Goal: Task Accomplishment & Management: Complete application form

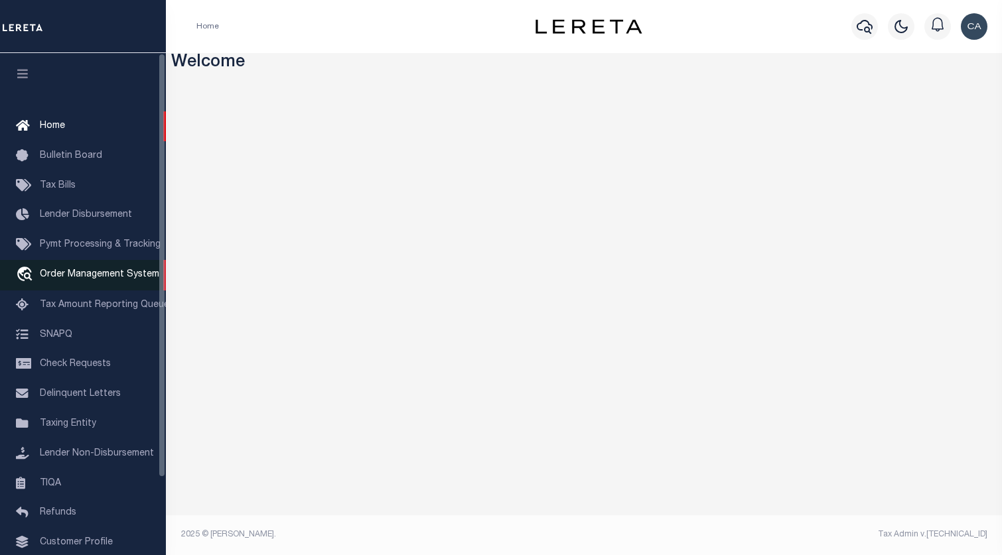
click at [123, 270] on link "travel_explore Order Management System" at bounding box center [83, 275] width 166 height 31
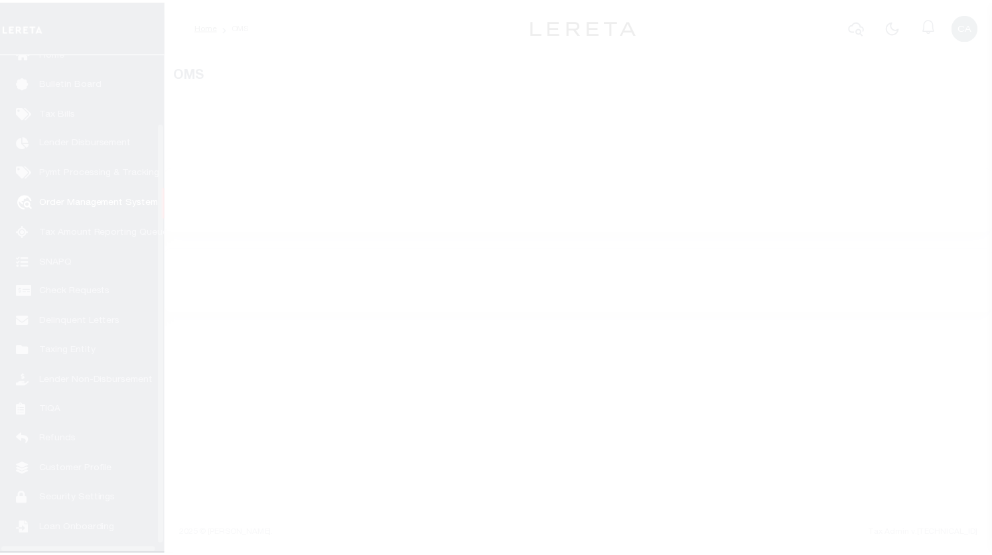
scroll to position [91, 0]
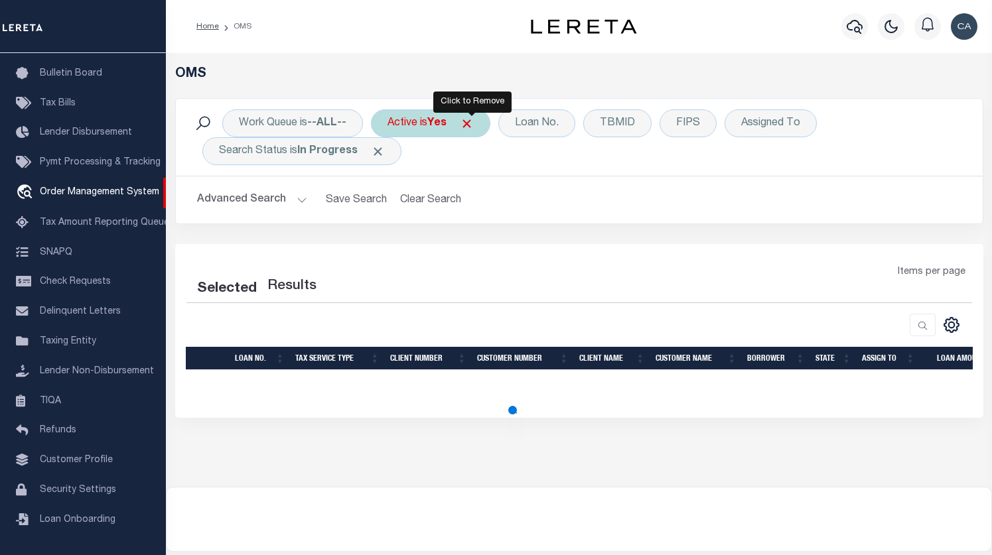
click at [465, 127] on span "Click to Remove" at bounding box center [467, 124] width 14 height 14
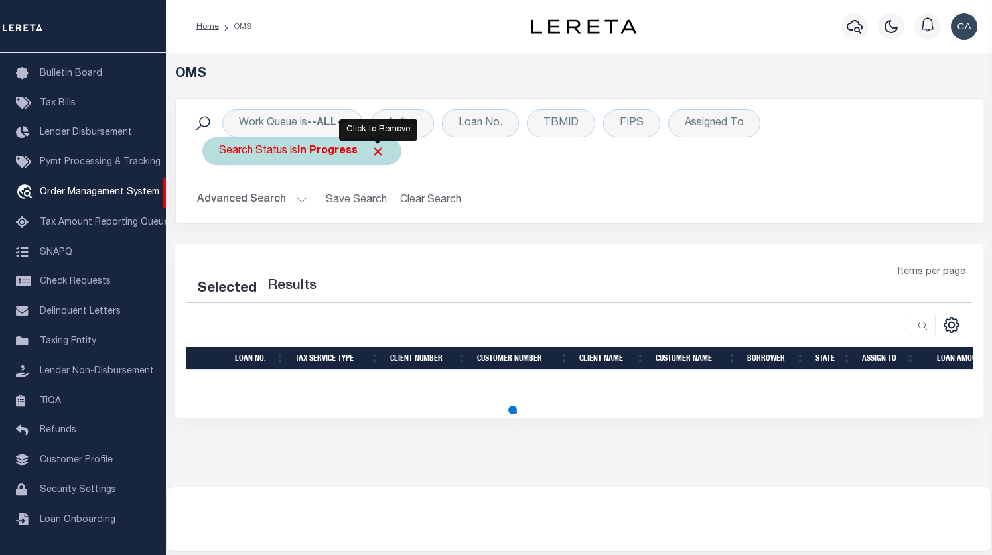
click at [373, 150] on span "Click to Remove" at bounding box center [378, 152] width 14 height 14
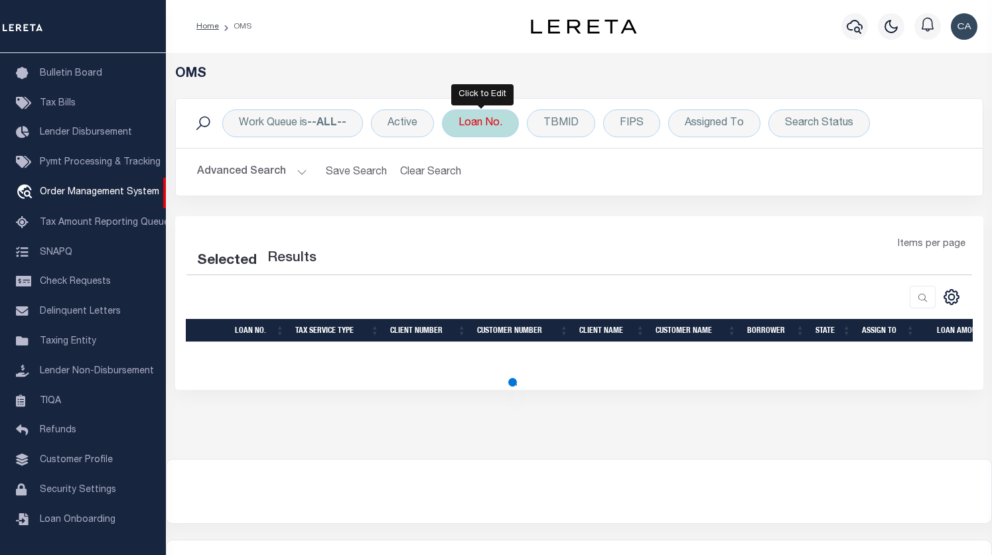
click at [474, 126] on div "Loan No." at bounding box center [480, 123] width 77 height 28
select select "200"
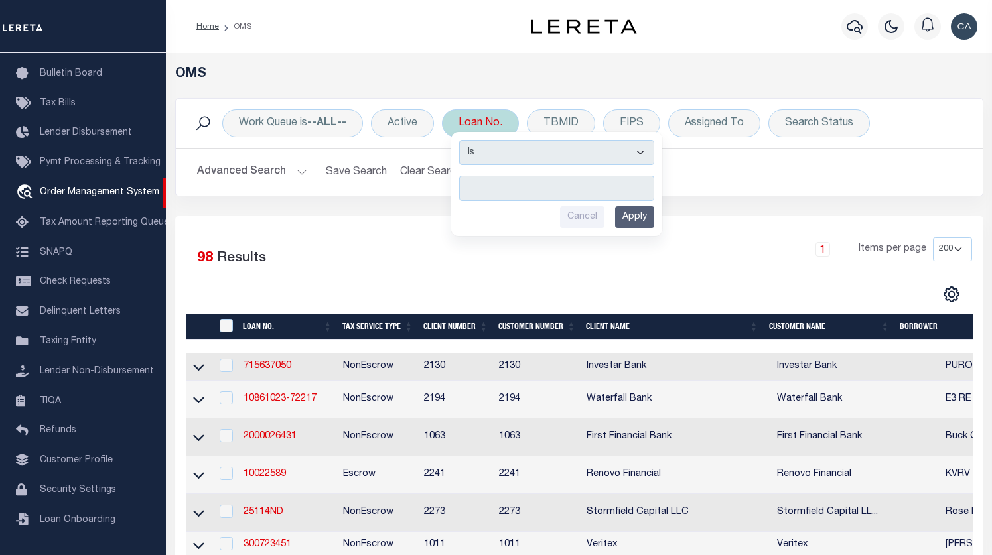
type input "65101482"
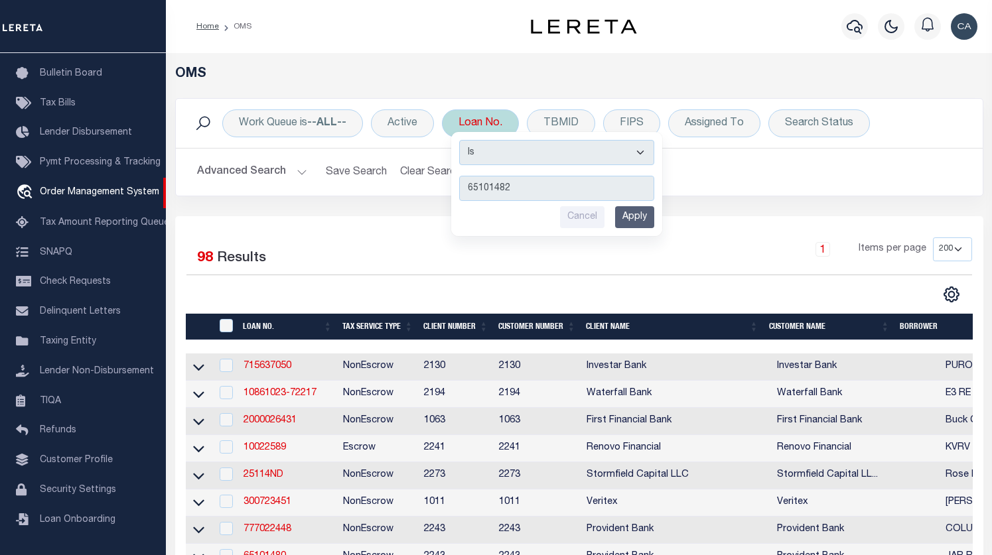
click at [650, 219] on input "Apply" at bounding box center [634, 217] width 39 height 22
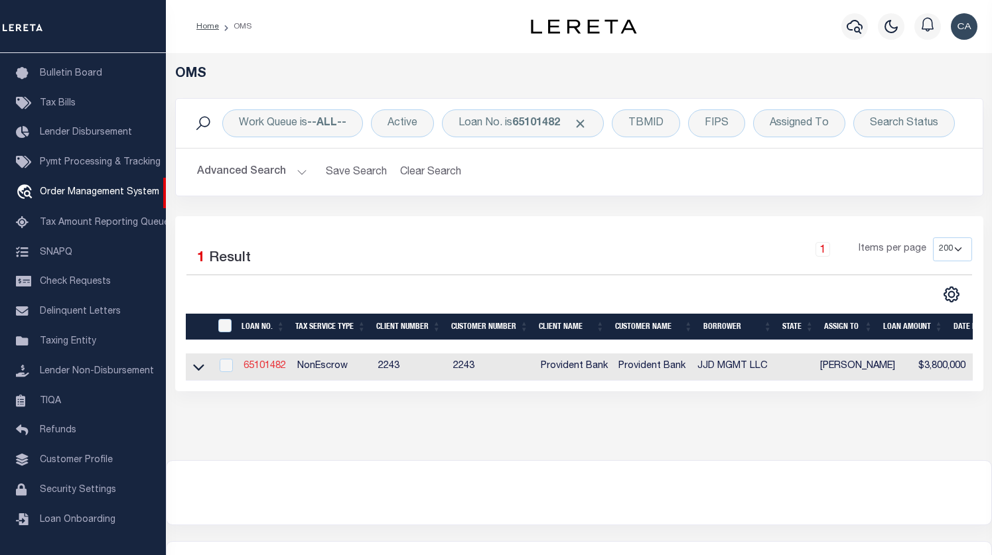
click at [255, 362] on link "65101482" at bounding box center [265, 366] width 42 height 9
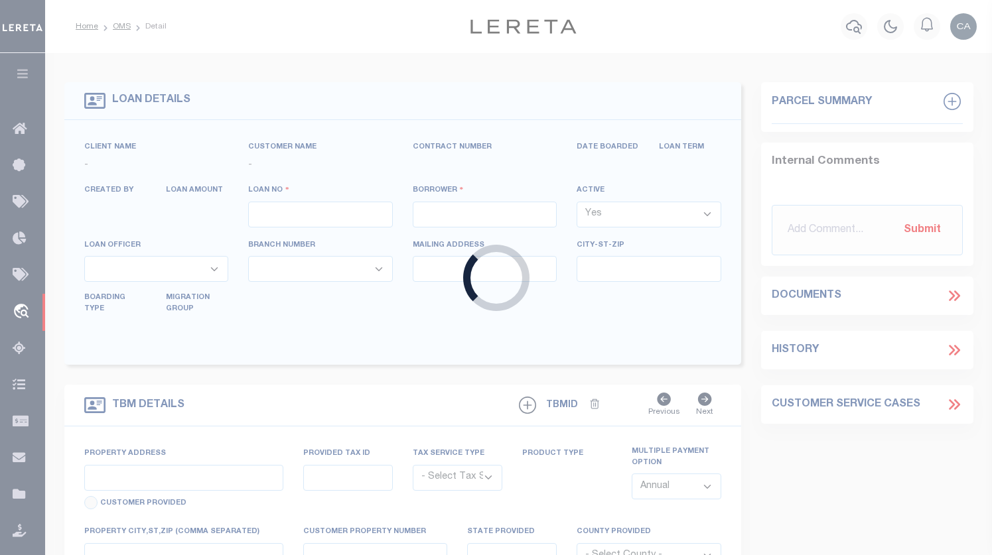
type input "65101482"
type input "JJD MGMT LLC"
select select
type input "06/16/2025"
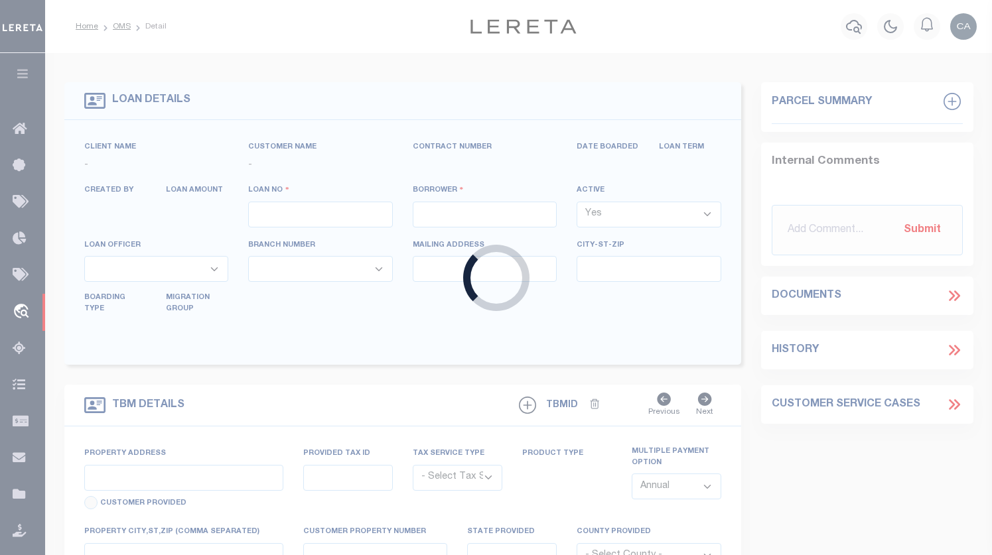
select select "20"
select select "NonEscrow"
type input "161-163 1/2 MAIN STREET"
select select
type input "HACKENSACK NJ 07601"
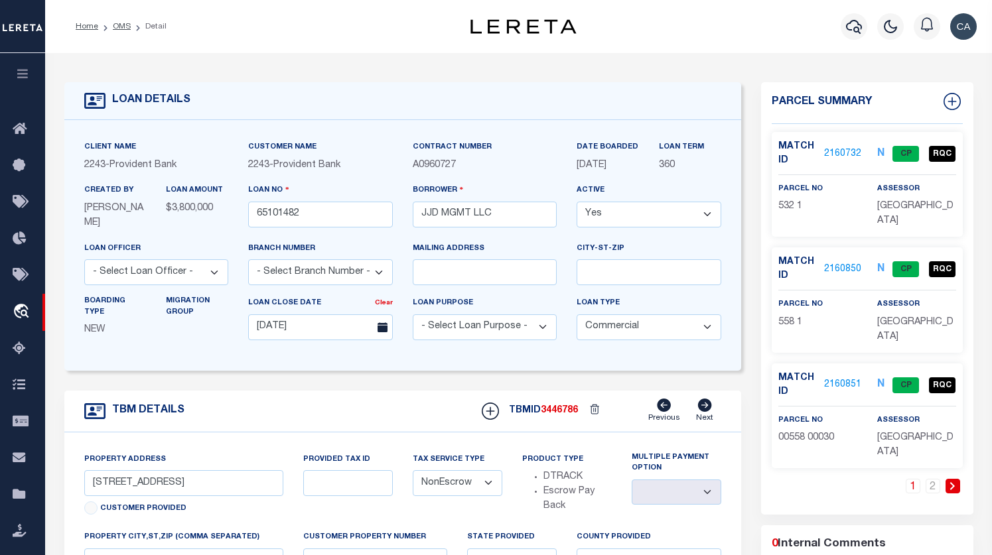
click at [841, 154] on link "2160732" at bounding box center [842, 154] width 37 height 14
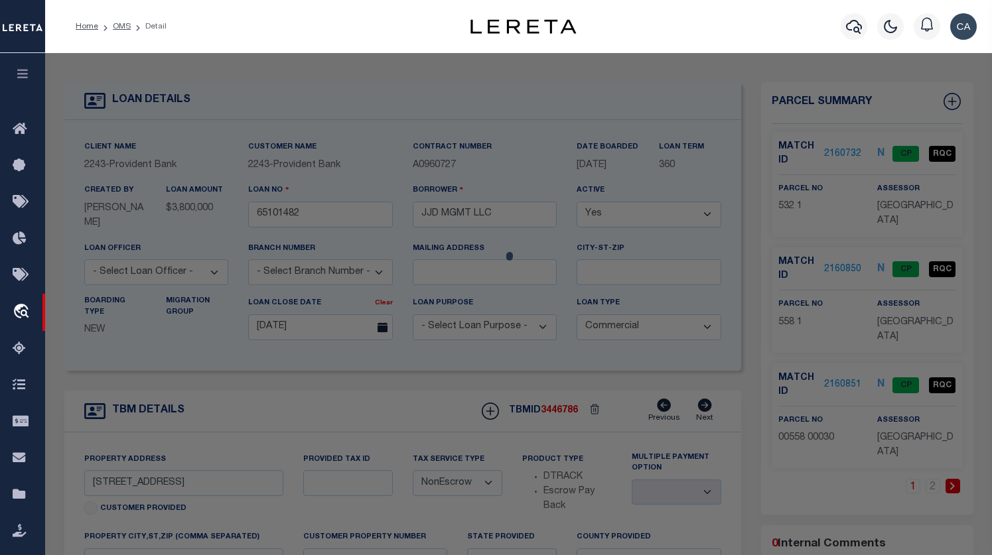
checkbox input "false"
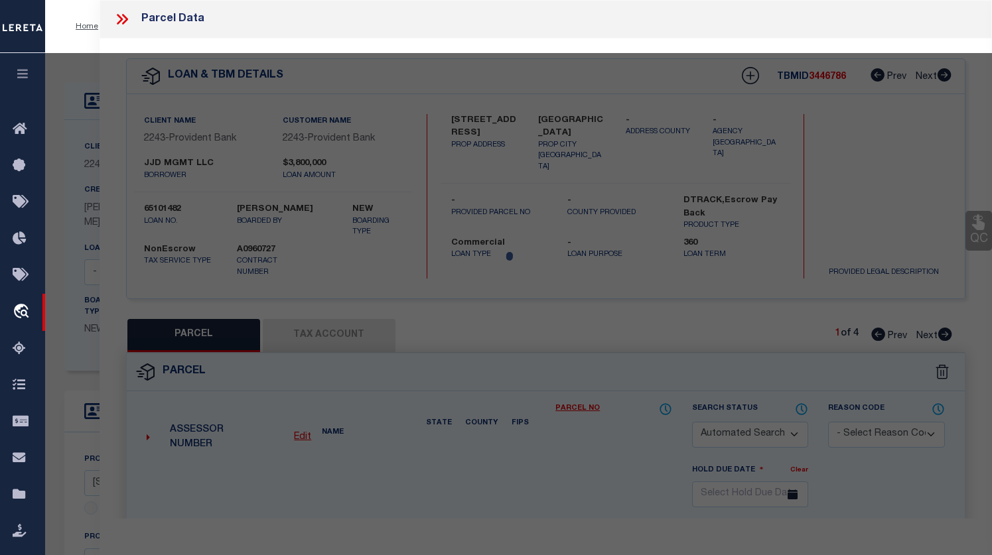
select select "CP"
type input "Mount Prospect 254 Llc"
select select "AGW"
select select "ADD"
type input "252-258 Mt Prospect Ave"
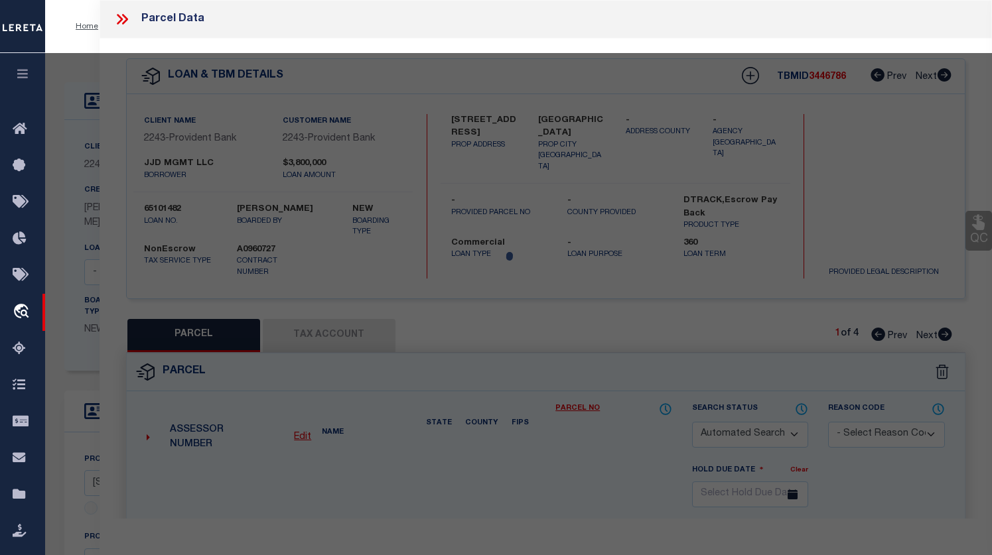
type input "HACKENSACK NJ 07601"
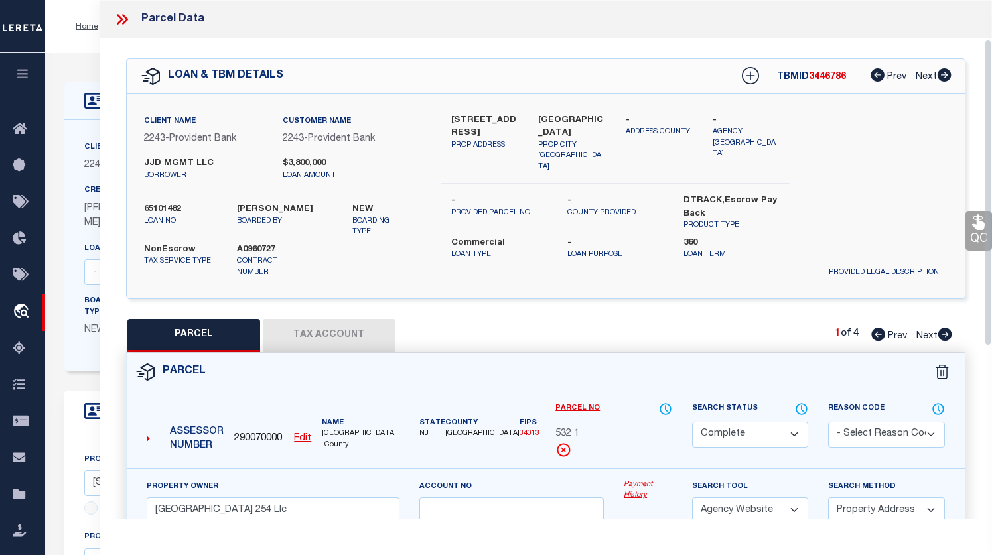
scroll to position [66, 0]
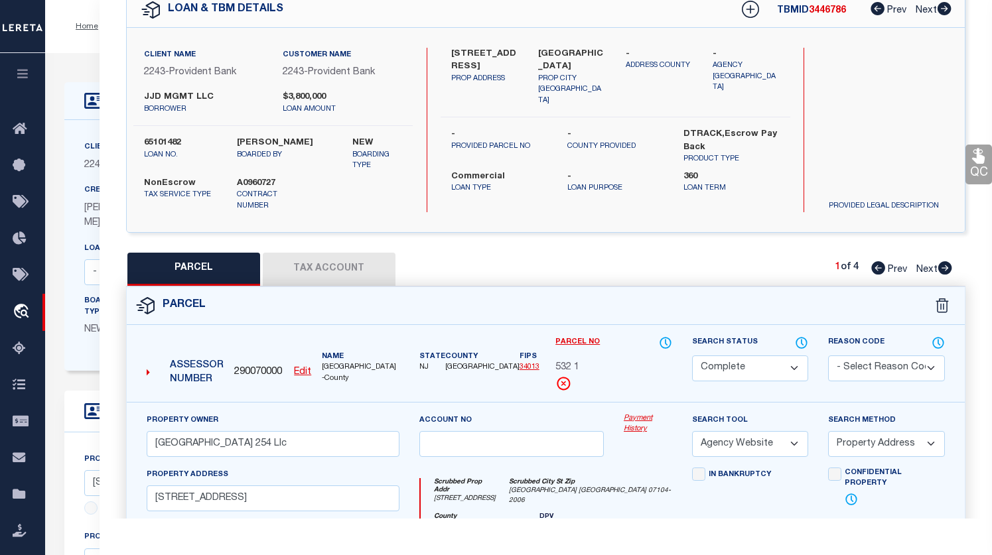
click at [267, 376] on span "290070000" at bounding box center [258, 373] width 48 height 15
copy span "290070000"
click at [944, 273] on icon at bounding box center [945, 267] width 14 height 13
select select "AS"
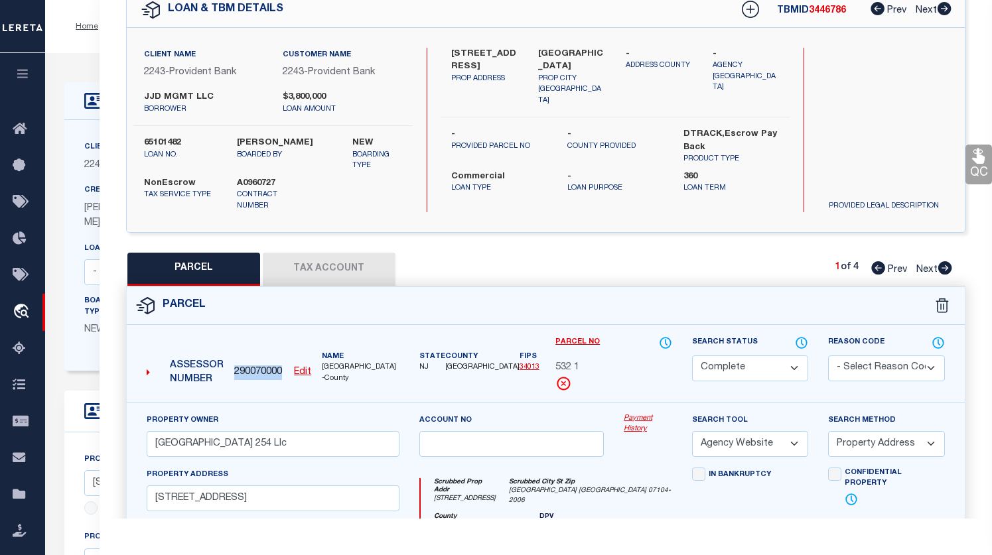
select select
checkbox input "false"
select select "CP"
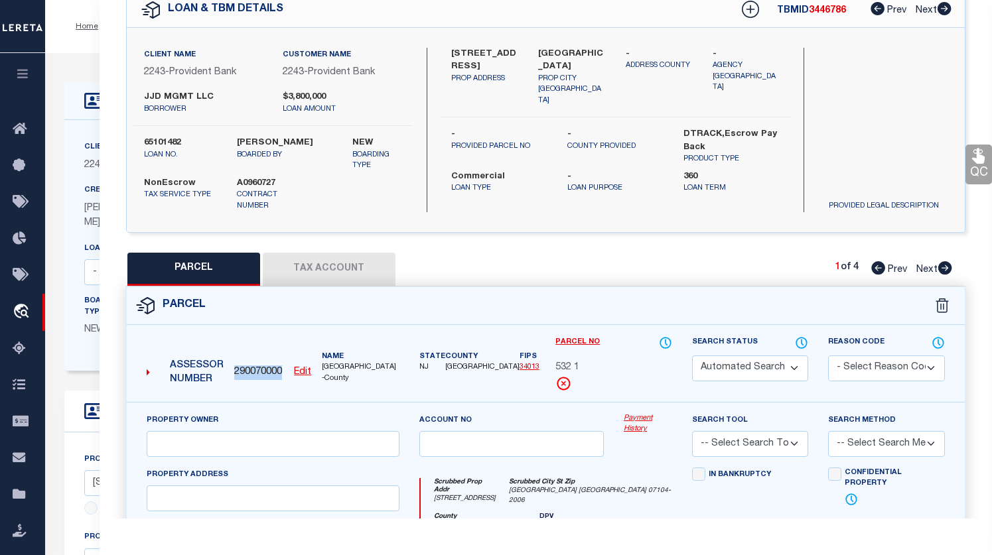
type input "Mount Prospect 320 Llc"
select select "AGW"
select select "ADD"
type input "320-322 Mt Prospect Ave"
type input "HACKENSACK NJ 07601"
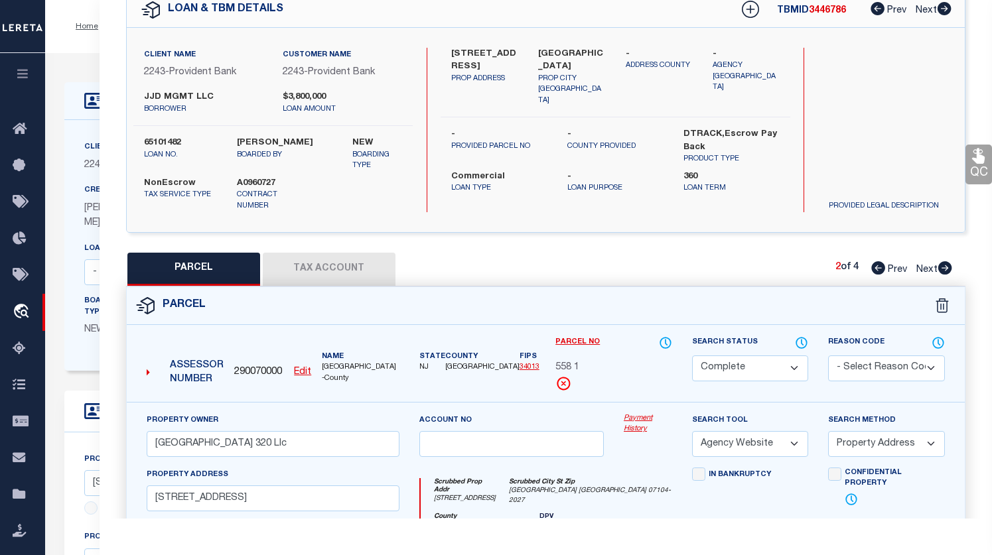
click at [944, 273] on icon at bounding box center [945, 267] width 14 height 13
select select "AS"
select select
checkbox input "false"
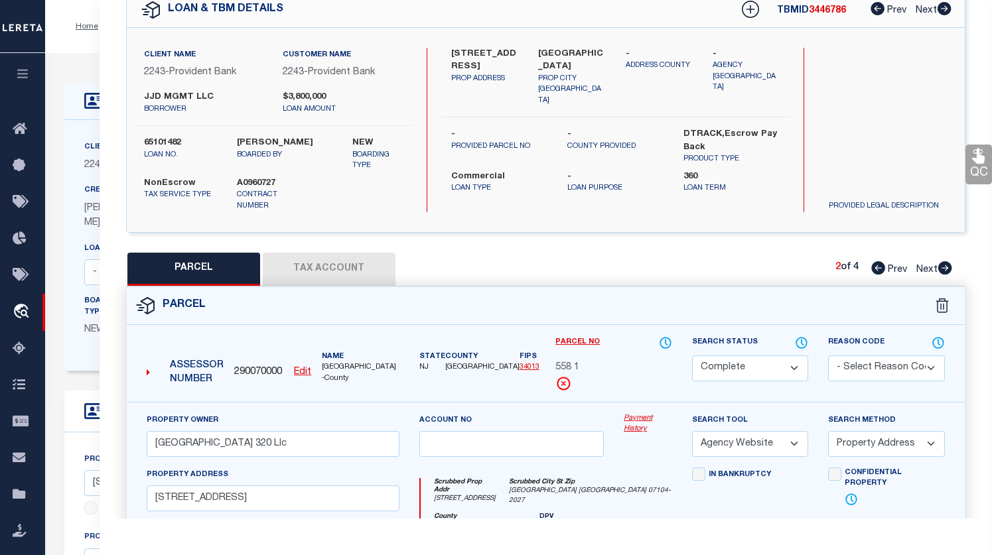
checkbox input "false"
select select "CP"
type input "Mount Prospect 254 Llc"
select select "AGW"
select select "ADD"
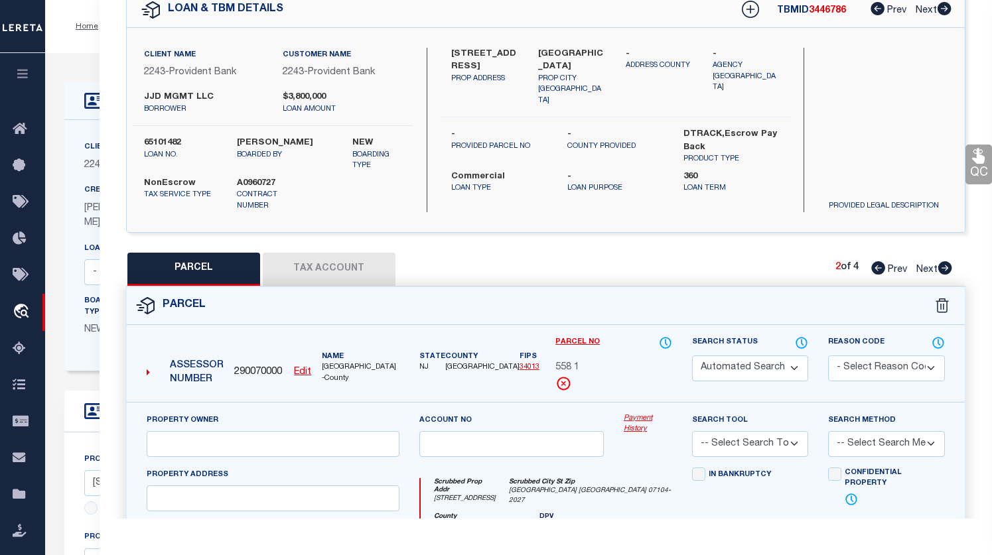
type input "260-262 Mt Prospect Ave"
type input "HACKENSACK NJ 07601"
click at [944, 273] on icon at bounding box center [945, 267] width 14 height 13
select select "AS"
select select
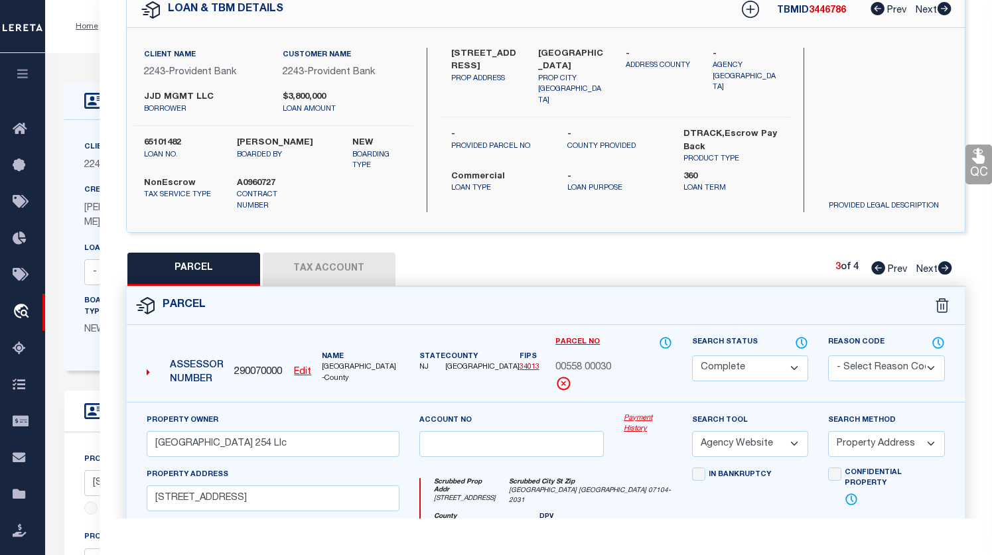
select select
checkbox input "false"
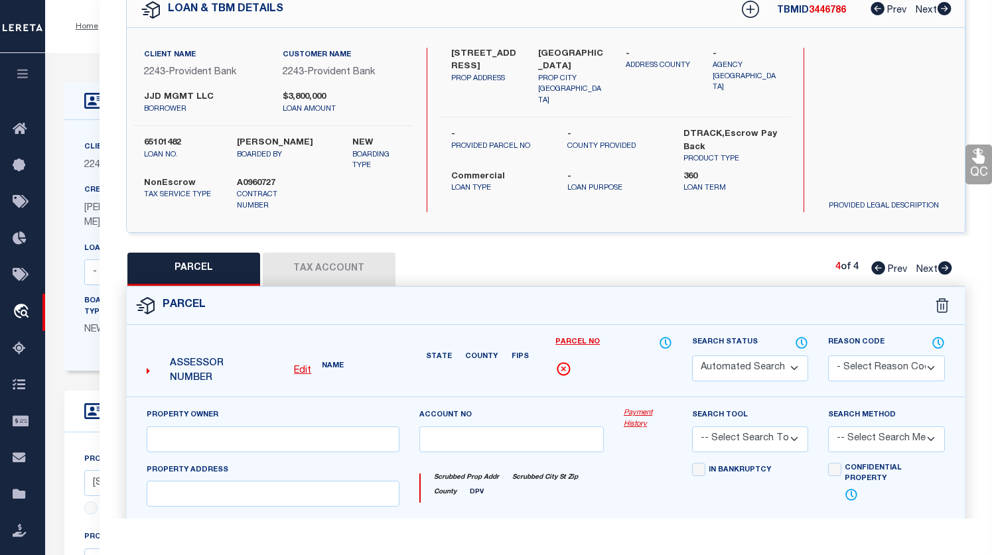
select select "CP"
type input "Mount Prospect 260 Llc"
select select "AGW"
select select "ADD"
type input "57 Stone St"
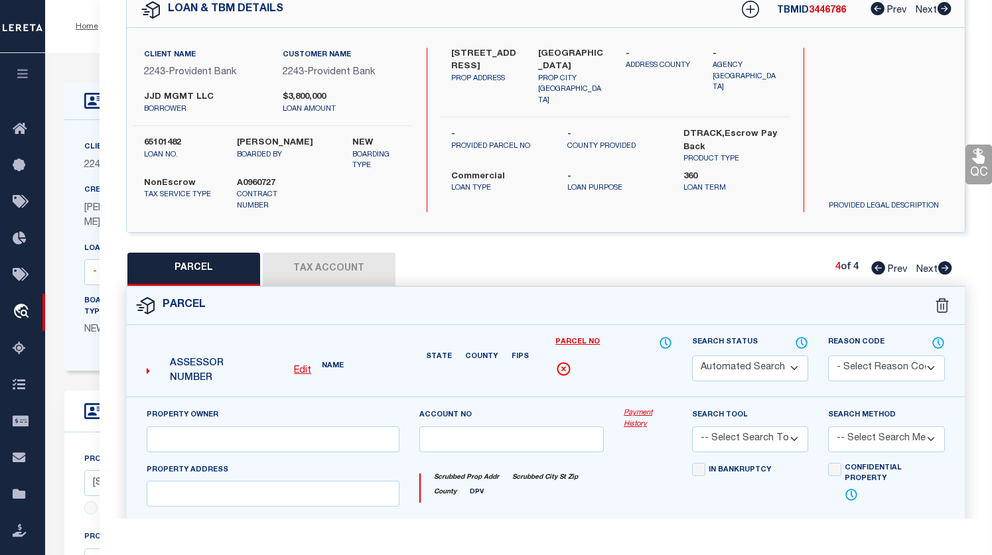
type input "HACKENSACK NJ 07601"
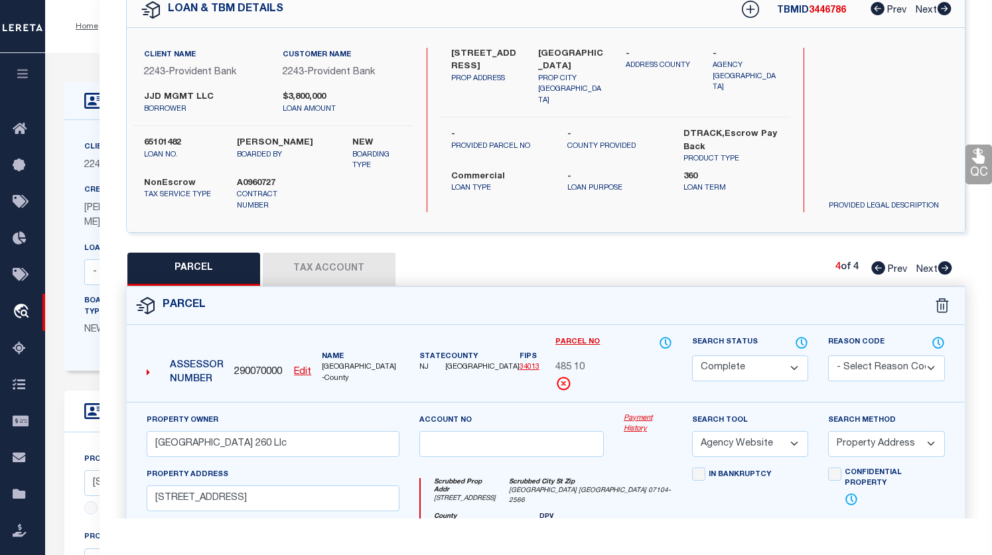
click at [348, 260] on button "Tax Account" at bounding box center [329, 269] width 133 height 33
select select "100"
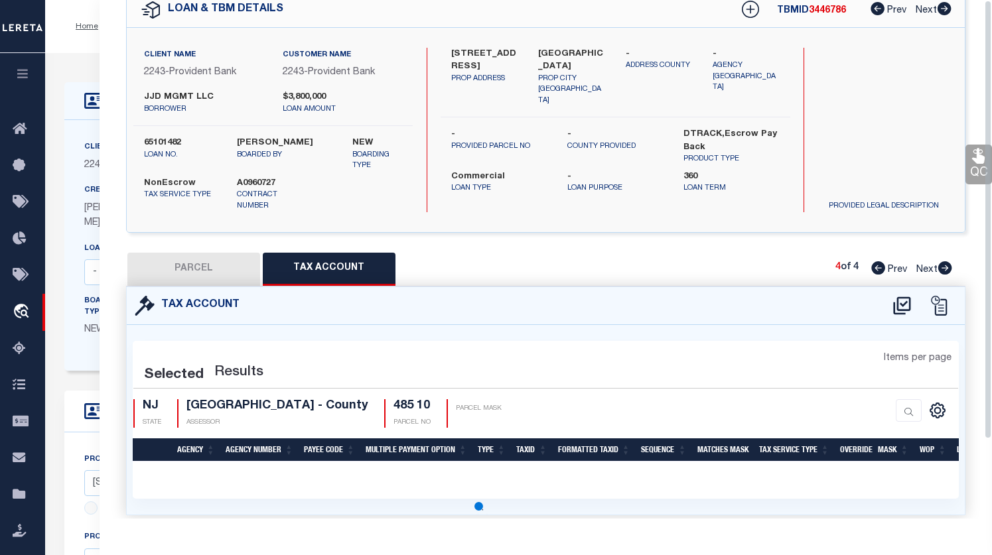
scroll to position [0, 0]
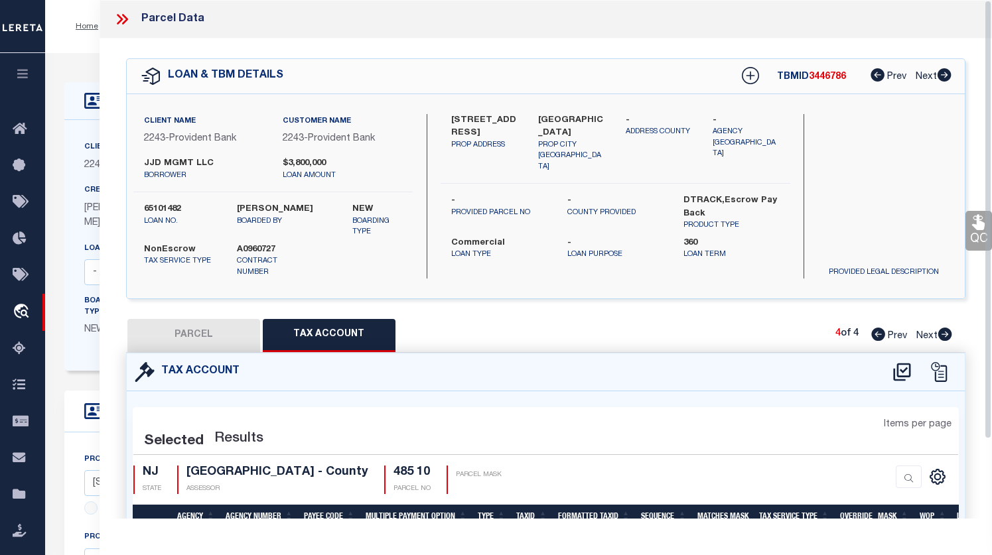
select select "100"
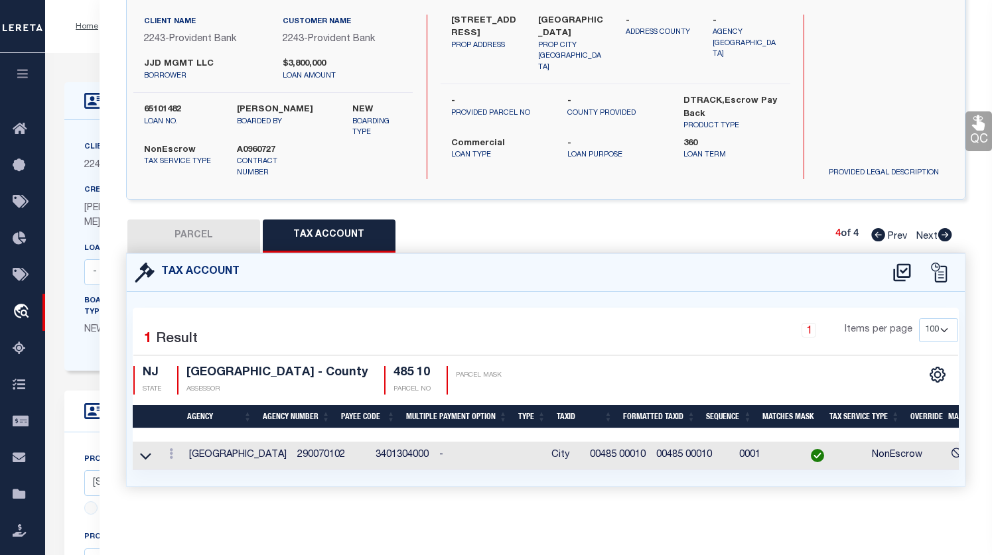
scroll to position [0, 214]
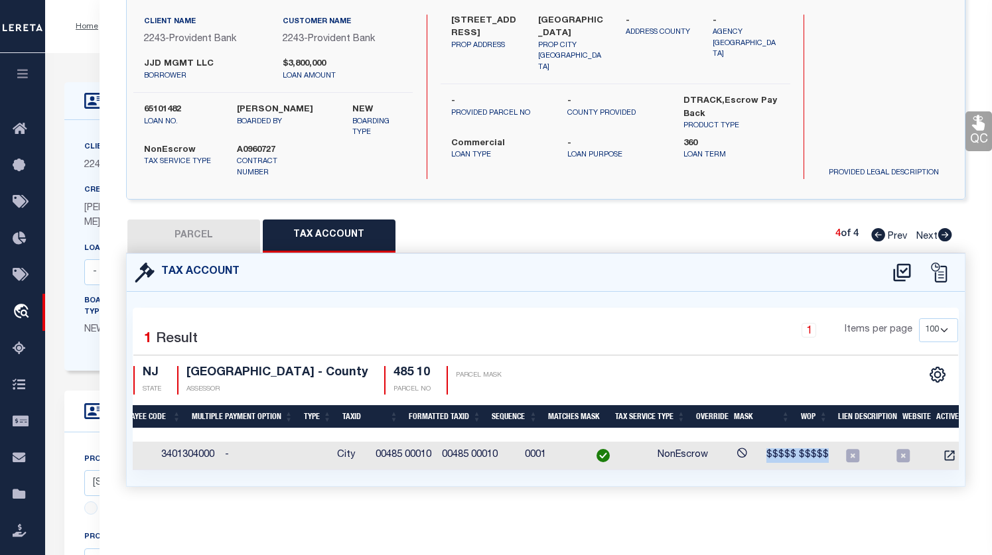
drag, startPoint x: 732, startPoint y: 438, endPoint x: 807, endPoint y: 439, distance: 75.0
click at [791, 443] on td "$$$$$ $$$$$" at bounding box center [797, 456] width 73 height 29
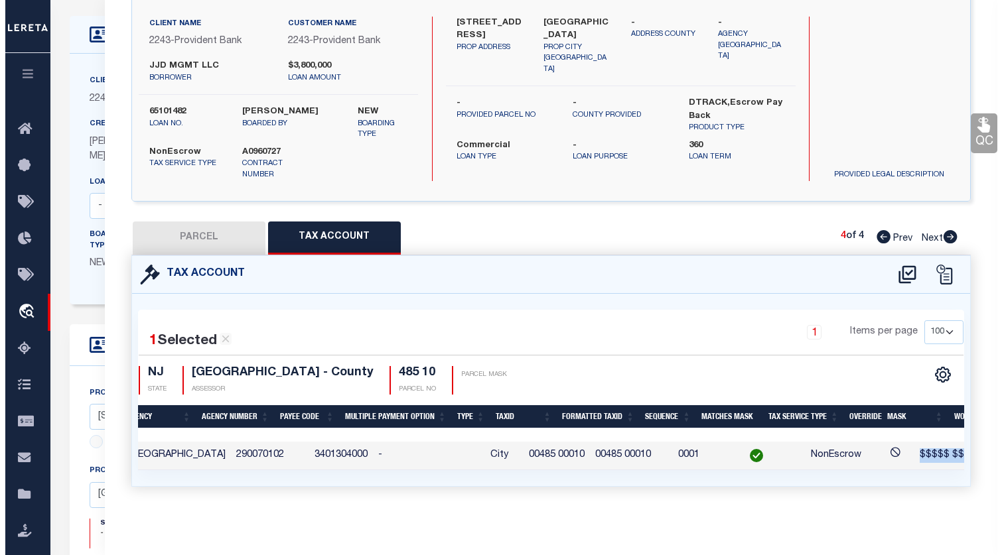
scroll to position [0, 0]
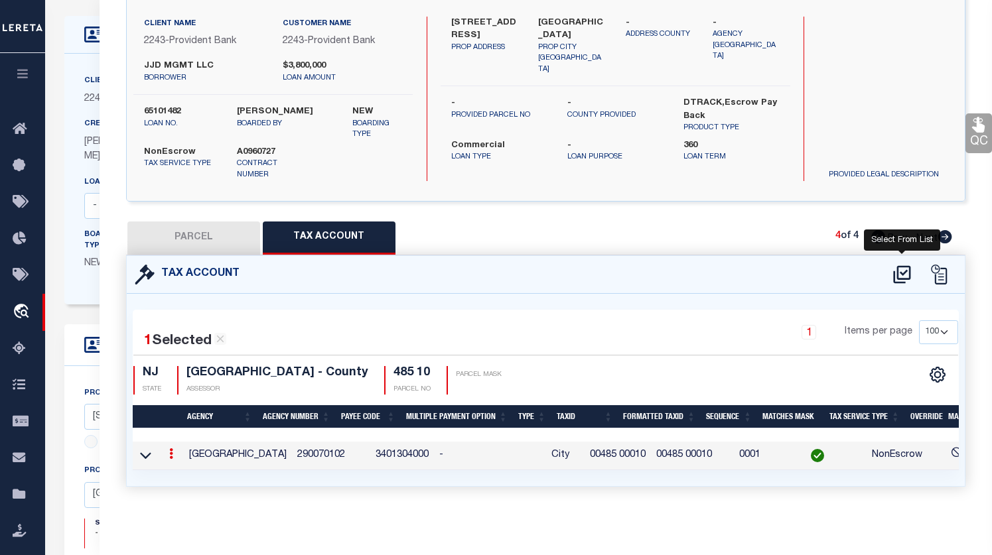
click at [892, 266] on icon at bounding box center [902, 274] width 22 height 21
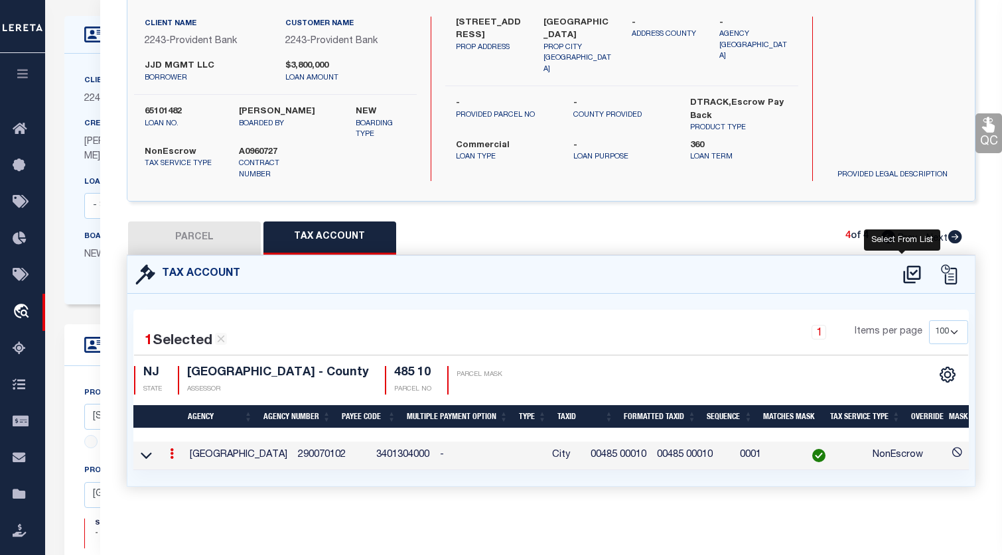
select select "100"
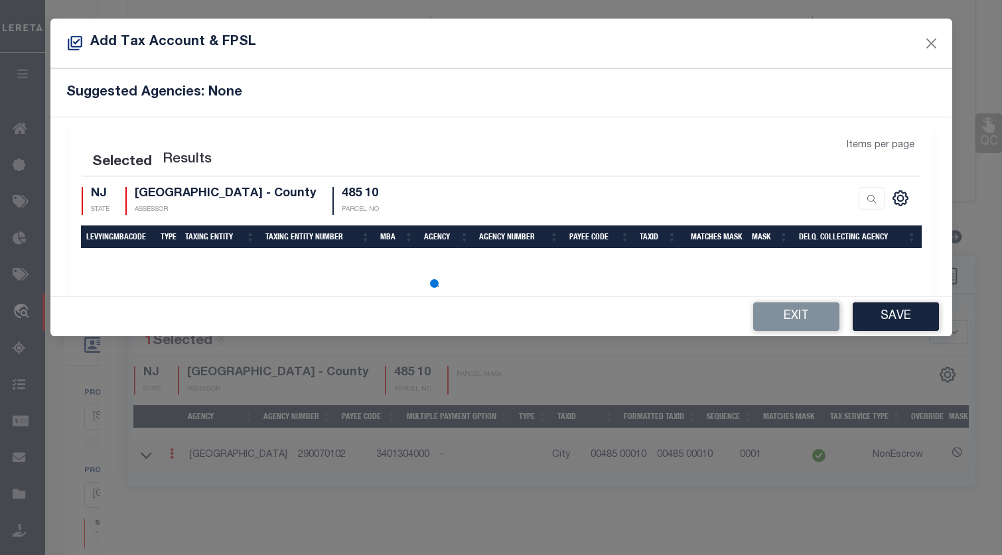
select select "100"
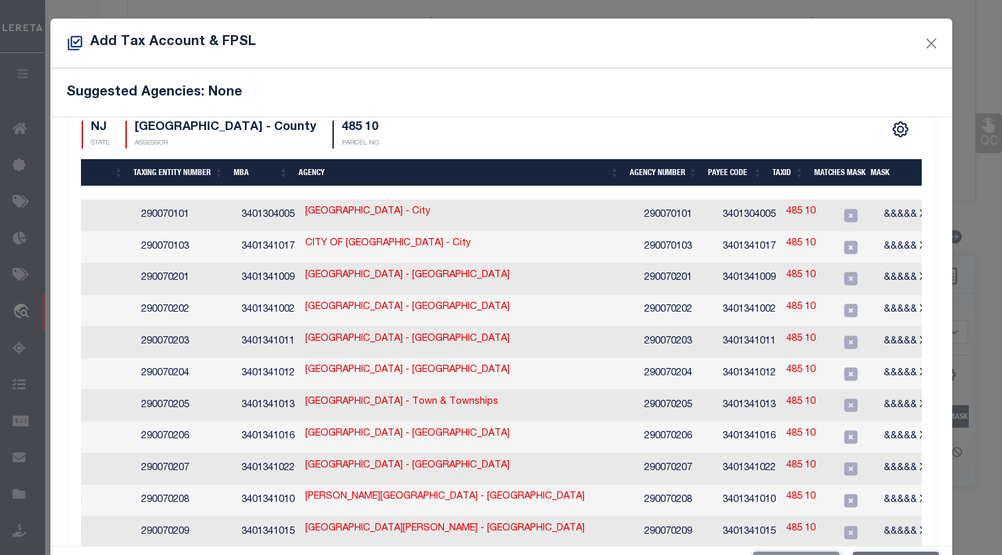
click at [928, 33] on div "Add Tax Account & FPSL" at bounding box center [501, 44] width 902 height 50
click at [923, 44] on button "Close" at bounding box center [930, 43] width 17 height 17
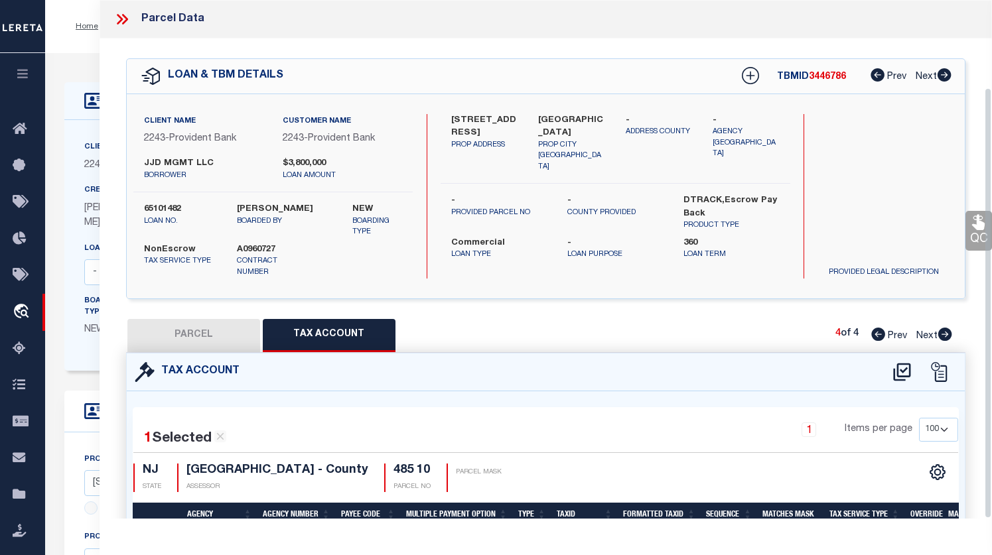
scroll to position [105, 0]
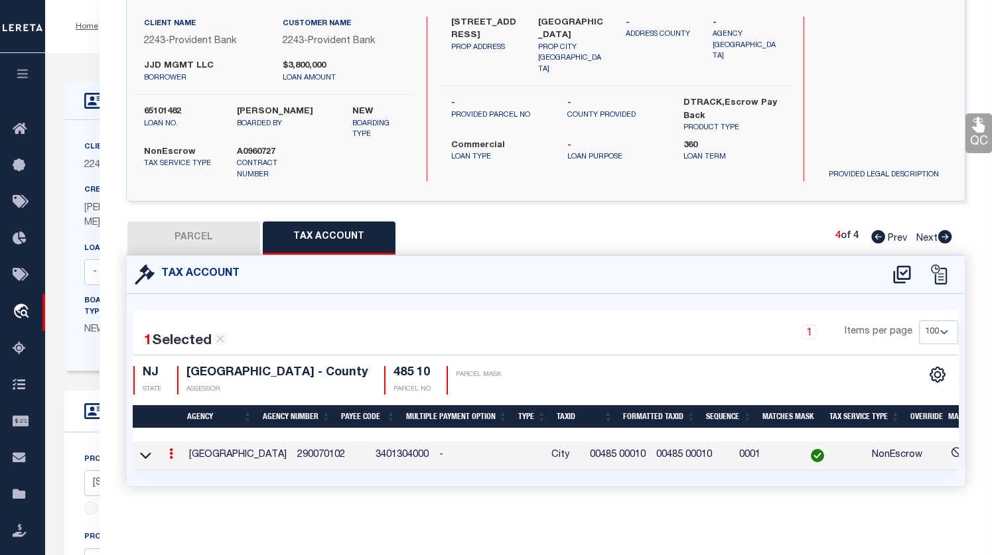
click at [313, 449] on td "290070102" at bounding box center [331, 456] width 78 height 29
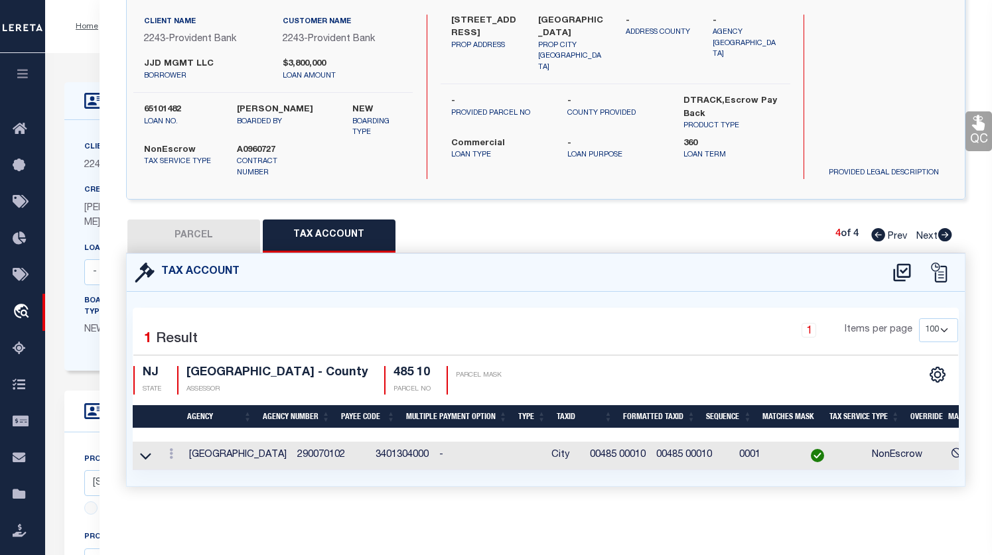
click at [313, 449] on td "290070102" at bounding box center [331, 456] width 78 height 29
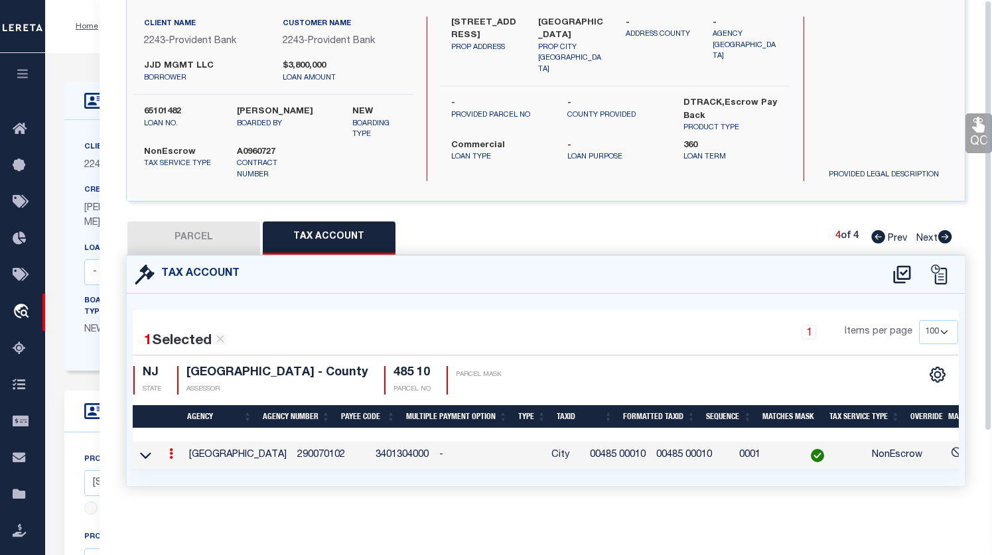
scroll to position [0, 0]
